Goal: Information Seeking & Learning: Learn about a topic

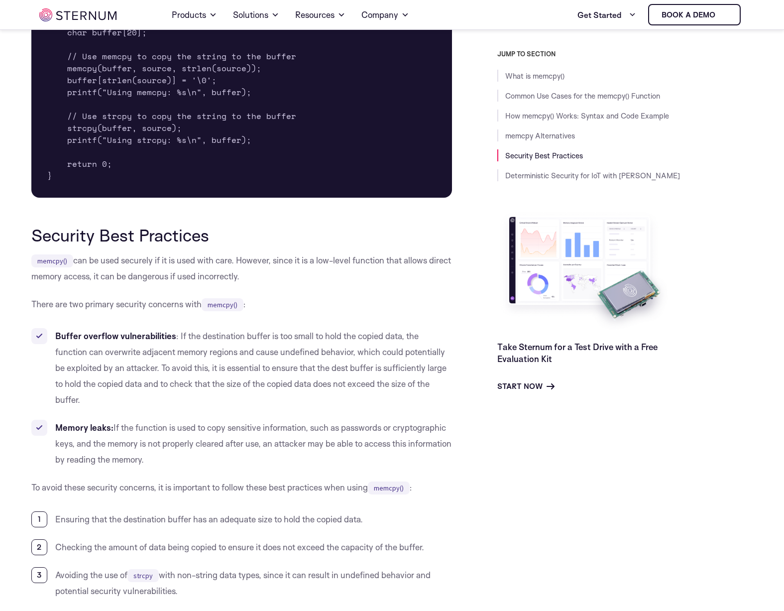
scroll to position [2420, 0]
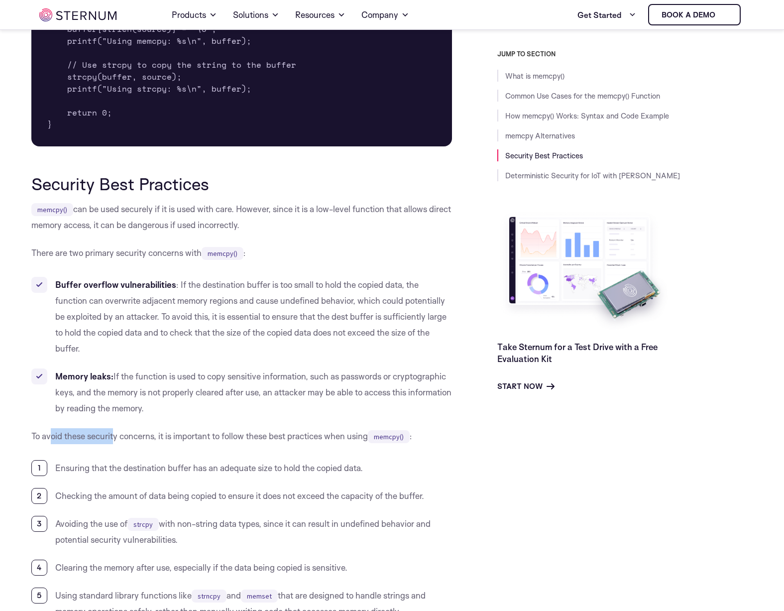
drag, startPoint x: 50, startPoint y: 438, endPoint x: 125, endPoint y: 434, distance: 75.3
click at [117, 436] on p "To avoid these security concerns, it is important to follow these best practice…" at bounding box center [241, 436] width 421 height 16
click at [125, 434] on p "To avoid these security concerns, it is important to follow these best practice…" at bounding box center [241, 436] width 421 height 16
drag, startPoint x: 144, startPoint y: 431, endPoint x: 283, endPoint y: 437, distance: 139.0
click at [283, 437] on p "To avoid these security concerns, it is important to follow these best practice…" at bounding box center [241, 436] width 421 height 16
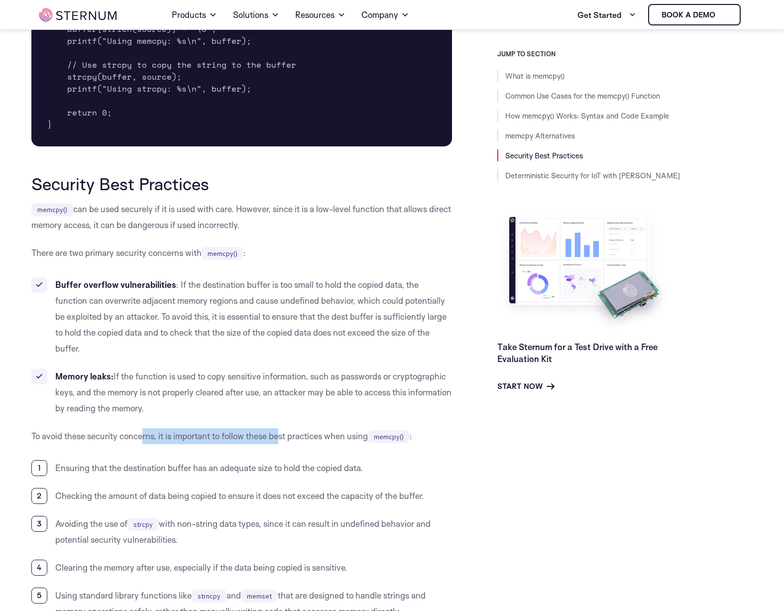
click at [283, 437] on p "To avoid these security concerns, it is important to follow these best practice…" at bounding box center [241, 436] width 421 height 16
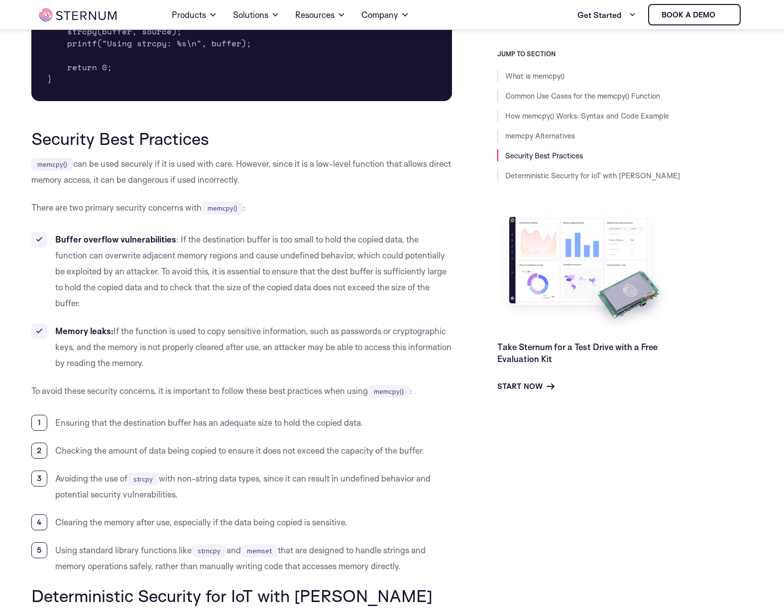
scroll to position [2471, 0]
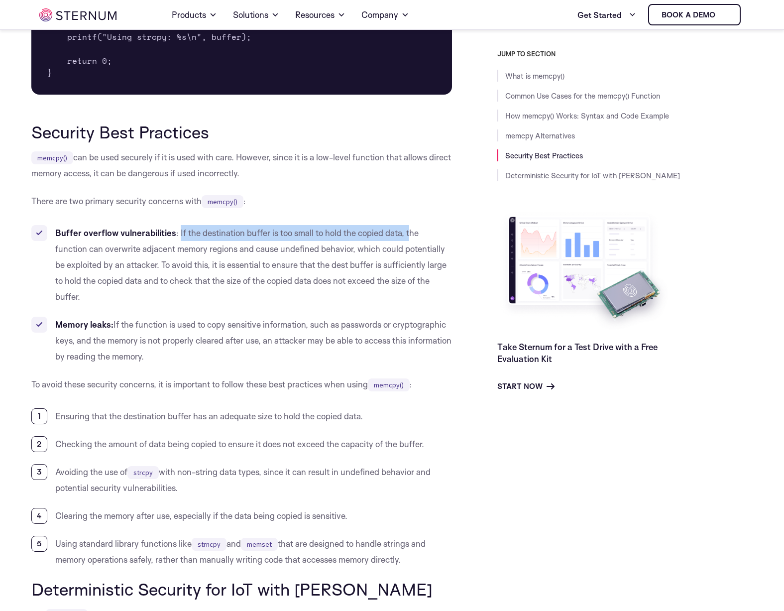
drag, startPoint x: 180, startPoint y: 229, endPoint x: 411, endPoint y: 226, distance: 231.5
click at [411, 226] on li "Buffer overflow vulnerabilities : If the destination buffer is too small to hol…" at bounding box center [241, 265] width 421 height 80
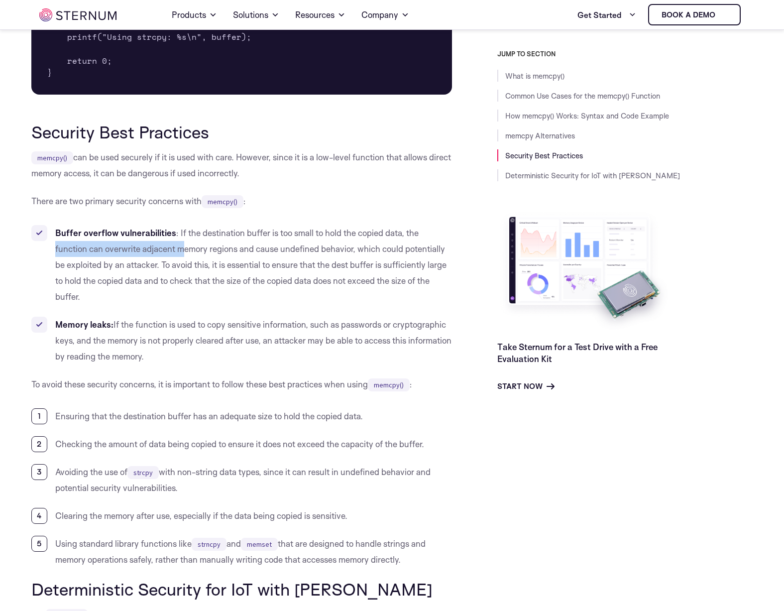
drag, startPoint x: 54, startPoint y: 252, endPoint x: 182, endPoint y: 251, distance: 128.5
click at [182, 251] on li "Buffer overflow vulnerabilities : If the destination buffer is too small to hol…" at bounding box center [241, 265] width 421 height 80
click at [167, 250] on li "Buffer overflow vulnerabilities : If the destination buffer is too small to hol…" at bounding box center [241, 265] width 421 height 80
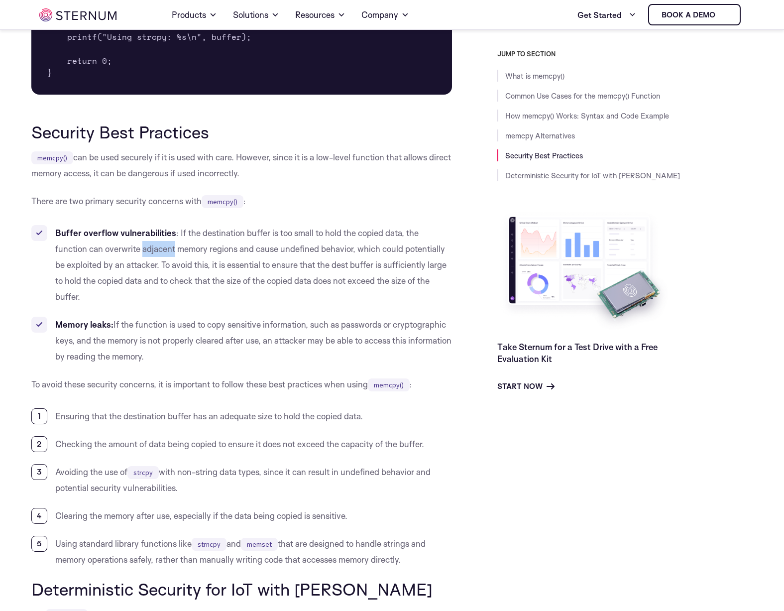
copy li "adjacent"
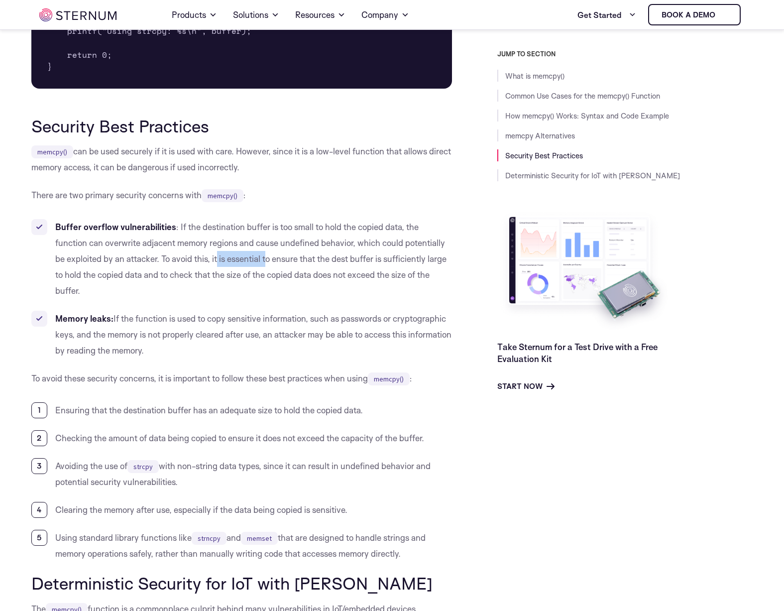
drag, startPoint x: 216, startPoint y: 265, endPoint x: 268, endPoint y: 259, distance: 52.1
click at [268, 259] on li "Buffer overflow vulnerabilities : If the destination buffer is too small to hol…" at bounding box center [241, 259] width 421 height 80
drag, startPoint x: 286, startPoint y: 258, endPoint x: 375, endPoint y: 256, distance: 89.6
click at [375, 256] on li "Buffer overflow vulnerabilities : If the destination buffer is too small to hol…" at bounding box center [241, 259] width 421 height 80
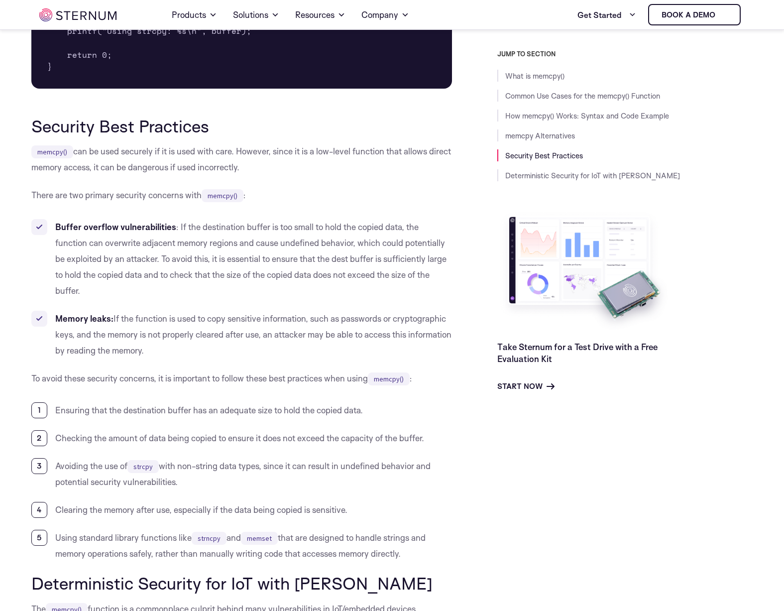
click at [375, 256] on li "Buffer overflow vulnerabilities : If the destination buffer is too small to hol…" at bounding box center [241, 259] width 421 height 80
drag, startPoint x: 107, startPoint y: 277, endPoint x: 162, endPoint y: 278, distance: 54.8
click at [162, 278] on li "Buffer overflow vulnerabilities : If the destination buffer is too small to hol…" at bounding box center [241, 259] width 421 height 80
